Goal: Transaction & Acquisition: Purchase product/service

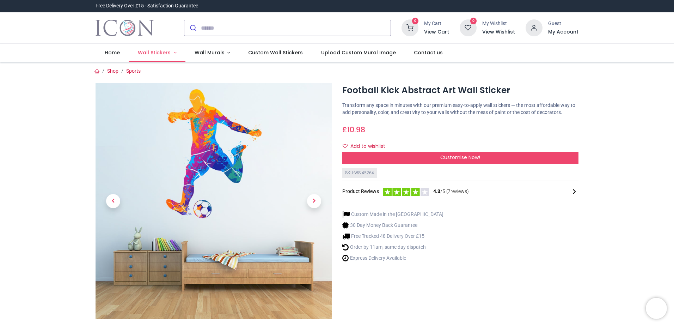
click at [164, 57] on link "Wall Stickers" at bounding box center [157, 53] width 57 height 18
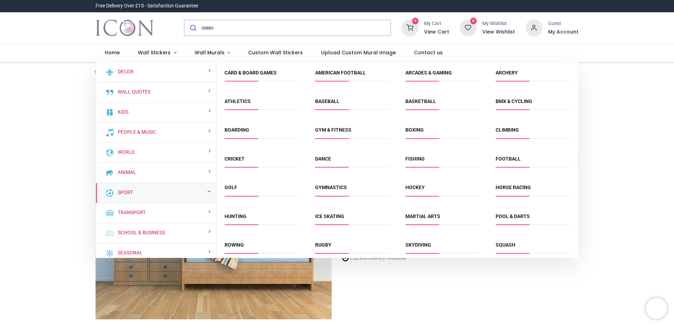
click at [146, 197] on div "Sport" at bounding box center [156, 193] width 120 height 20
click at [234, 156] on link "Cricket" at bounding box center [235, 159] width 20 height 6
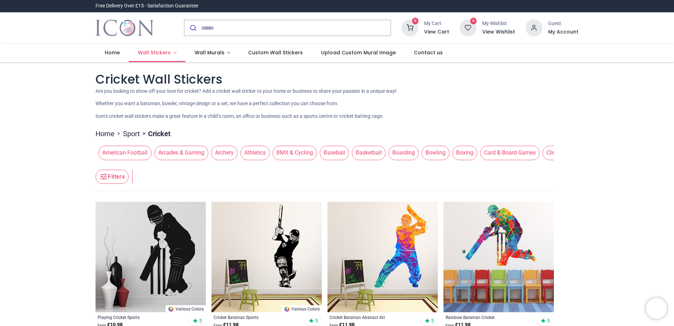
click at [142, 53] on span "Wall Stickers" at bounding box center [154, 52] width 33 height 7
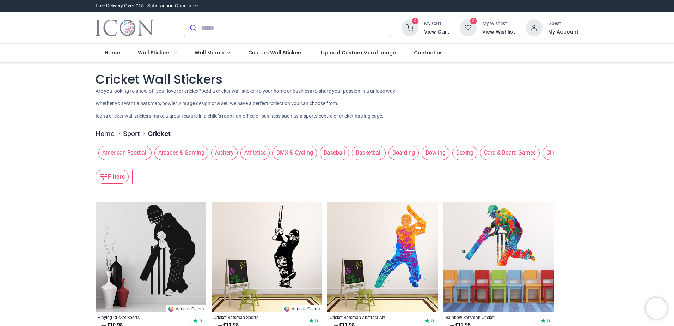
drag, startPoint x: 222, startPoint y: 164, endPoint x: 265, endPoint y: 169, distance: 43.7
click at [265, 169] on header "Filters Filters" at bounding box center [325, 177] width 458 height 28
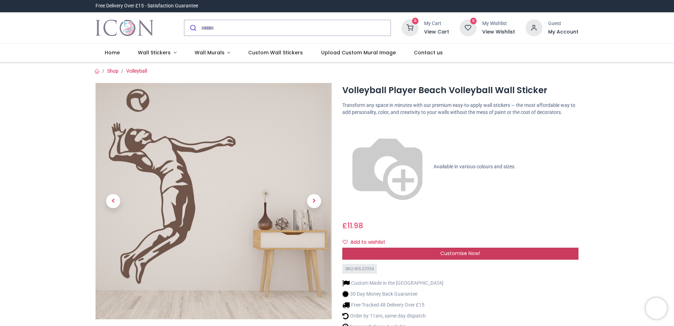
click at [435, 247] on div "Customise Now!" at bounding box center [460, 253] width 236 height 12
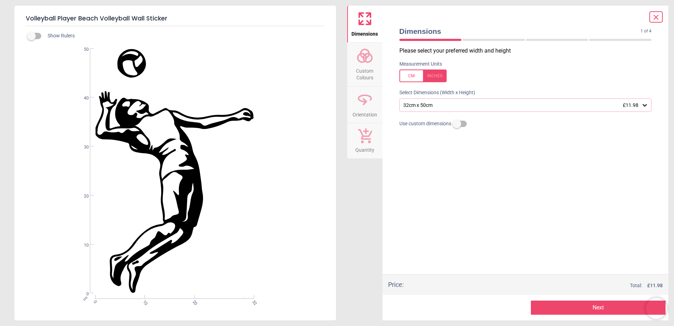
click at [453, 106] on div "32cm x 50cm £11.98" at bounding box center [521, 105] width 239 height 6
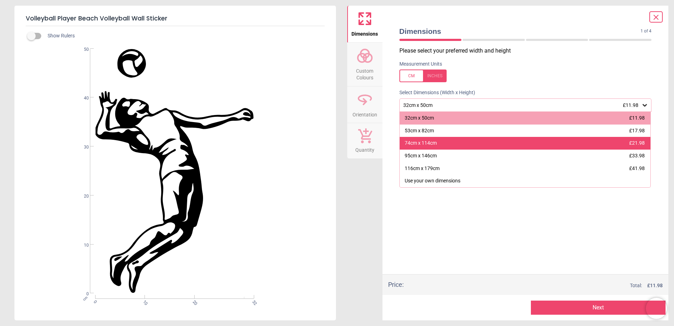
click at [457, 146] on div "74cm x 114cm £21.98" at bounding box center [525, 143] width 251 height 13
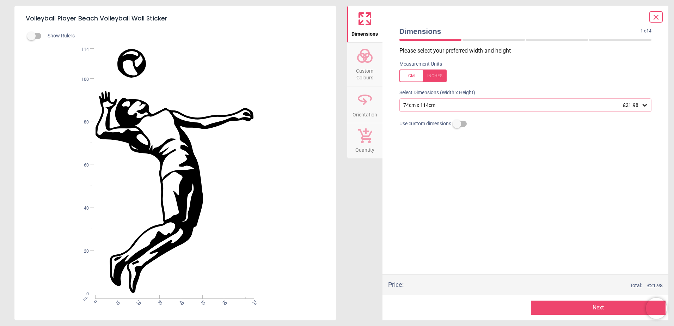
click at [455, 110] on div "74cm x 114cm £21.98" at bounding box center [525, 104] width 252 height 13
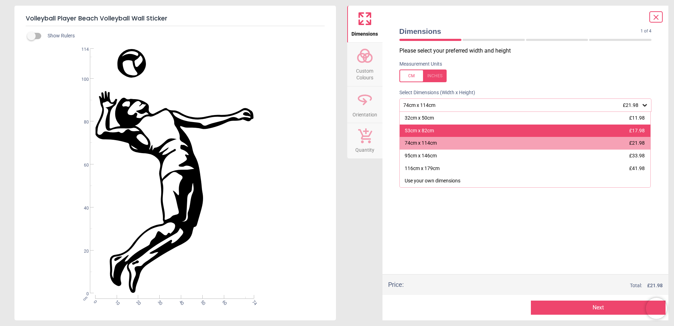
click at [459, 130] on div "53cm x 82cm £17.98" at bounding box center [525, 130] width 251 height 13
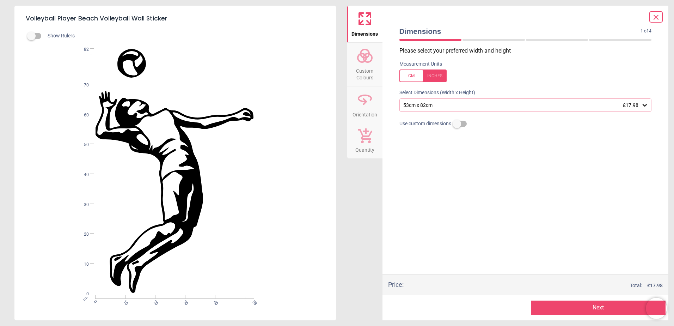
click at [369, 69] on span "Custom Colours" at bounding box center [365, 72] width 34 height 17
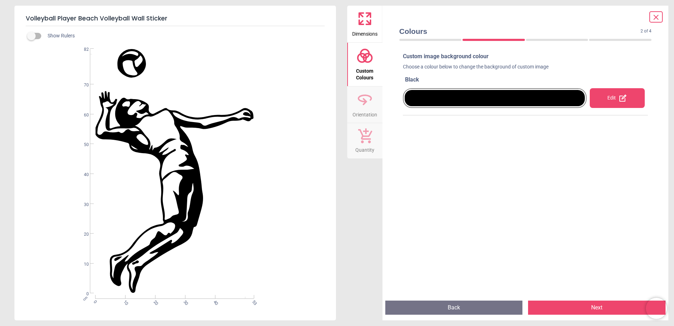
click at [592, 93] on div "Edit" at bounding box center [617, 98] width 55 height 20
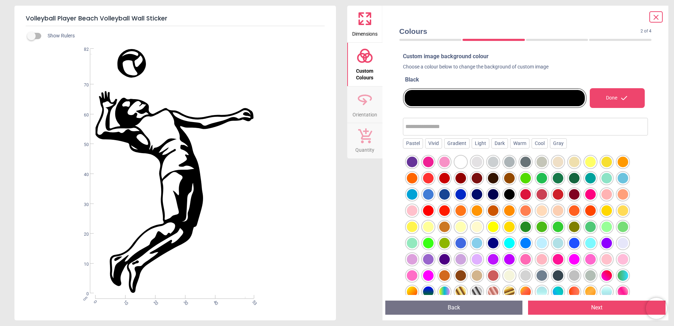
click at [473, 290] on div at bounding box center [477, 291] width 11 height 11
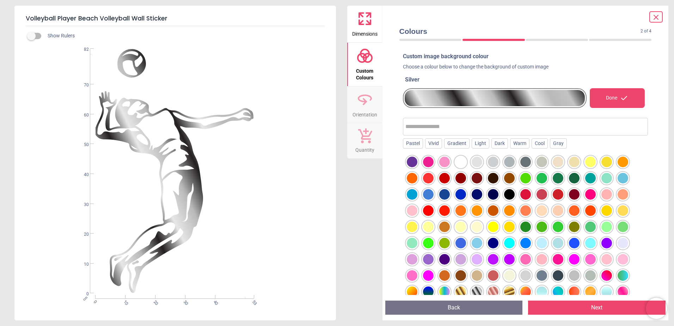
click at [465, 290] on div at bounding box center [460, 291] width 11 height 11
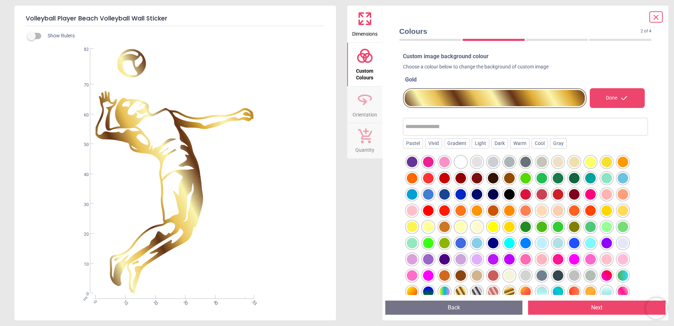
click at [443, 209] on div at bounding box center [444, 210] width 11 height 11
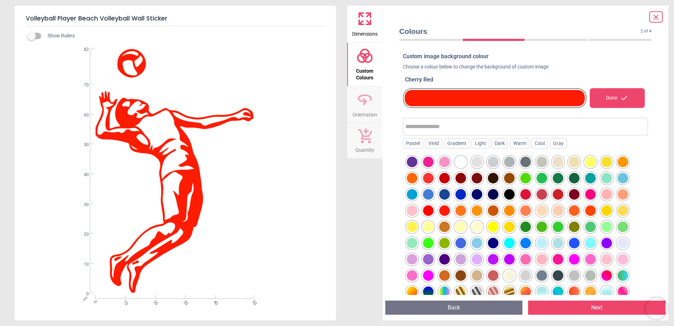
click at [540, 210] on div at bounding box center [541, 210] width 11 height 11
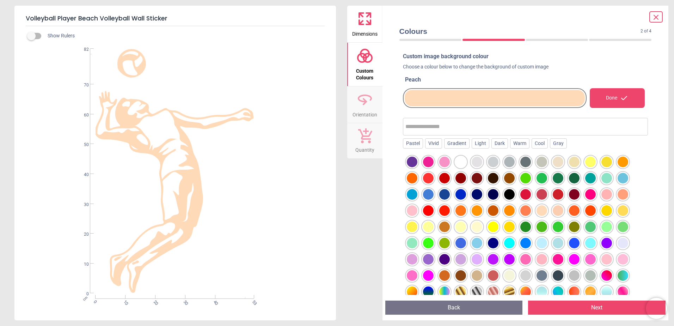
click at [578, 208] on div at bounding box center [574, 210] width 11 height 11
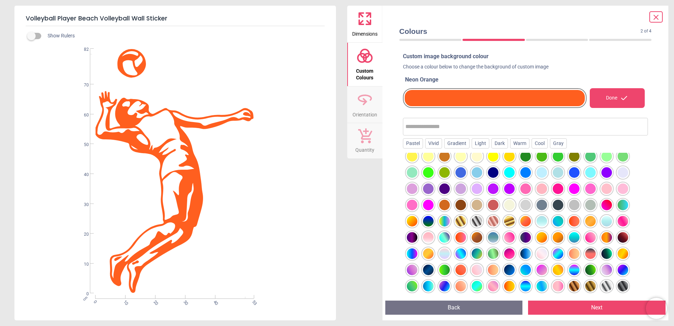
scroll to position [87, 0]
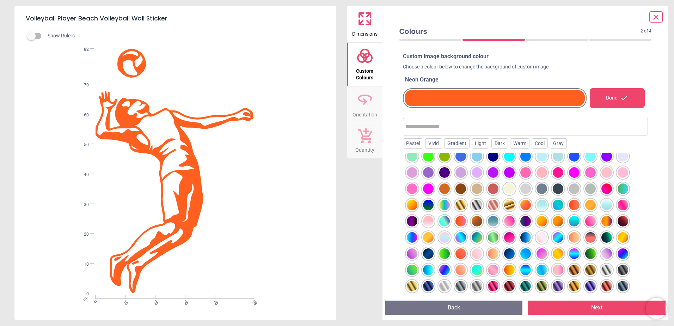
click at [562, 252] on div at bounding box center [558, 253] width 11 height 11
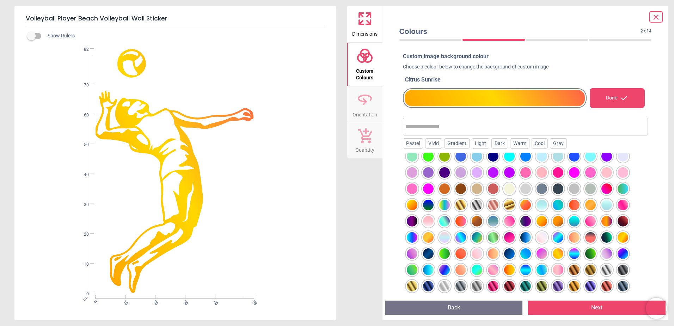
click at [572, 251] on div at bounding box center [574, 253] width 11 height 11
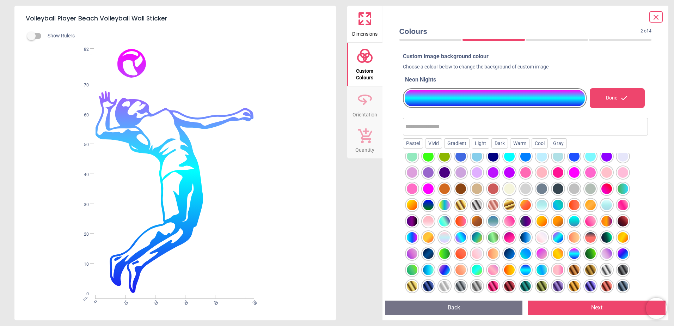
click at [521, 271] on div at bounding box center [525, 269] width 11 height 11
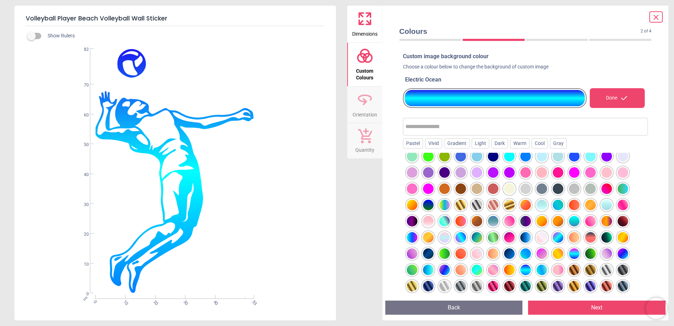
click at [427, 285] on div at bounding box center [428, 286] width 11 height 11
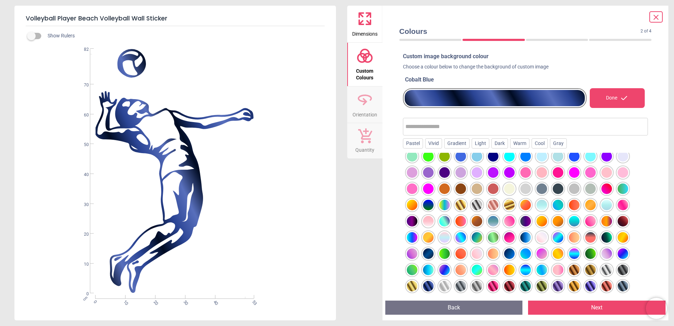
click at [441, 270] on div at bounding box center [444, 269] width 11 height 11
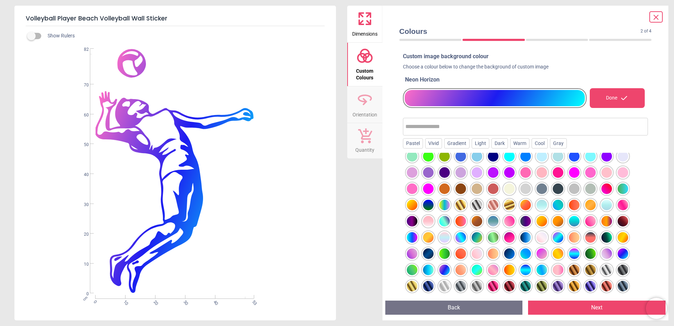
click at [423, 269] on div at bounding box center [428, 269] width 11 height 11
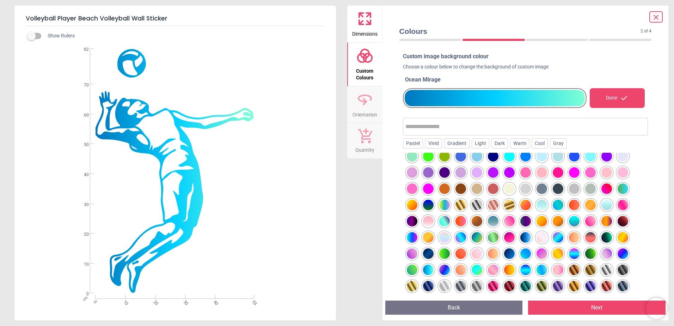
click at [428, 248] on div at bounding box center [428, 253] width 11 height 11
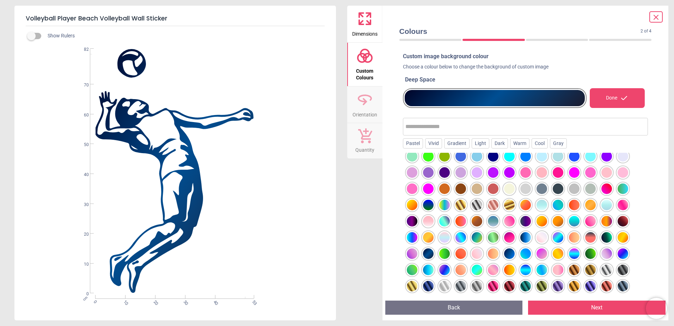
click at [430, 270] on div at bounding box center [428, 269] width 11 height 11
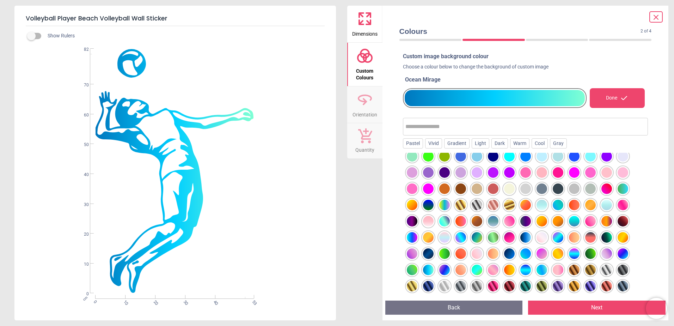
click at [589, 63] on div "Choose a colour below to change the background of custom image" at bounding box center [525, 68] width 245 height 10
click at [368, 115] on span "Orientation" at bounding box center [364, 113] width 25 height 11
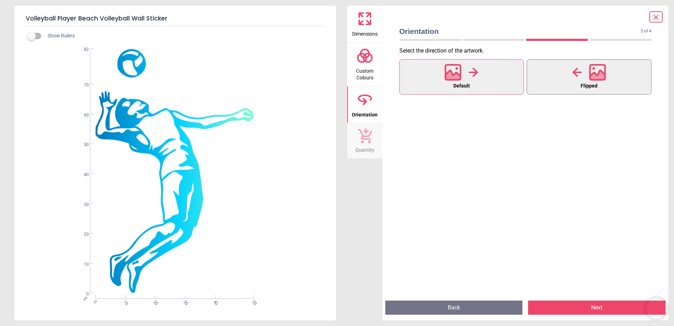
click at [555, 69] on button "Flipped" at bounding box center [589, 76] width 125 height 35
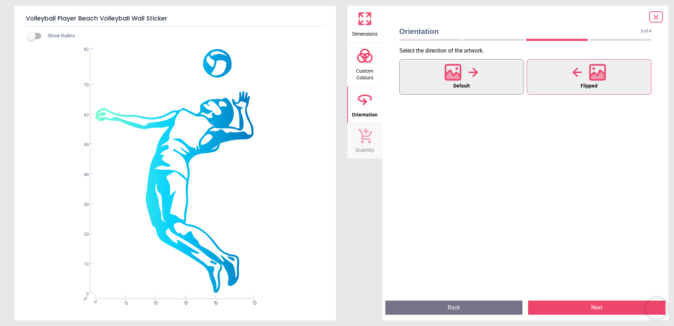
click at [486, 81] on button "Default" at bounding box center [461, 76] width 125 height 35
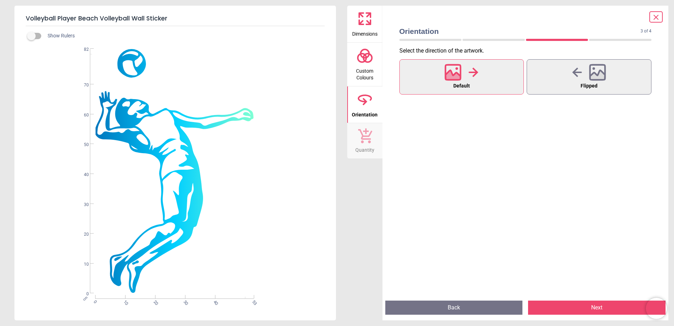
click at [653, 18] on icon at bounding box center [656, 17] width 8 height 8
